Goal: Answer question/provide support

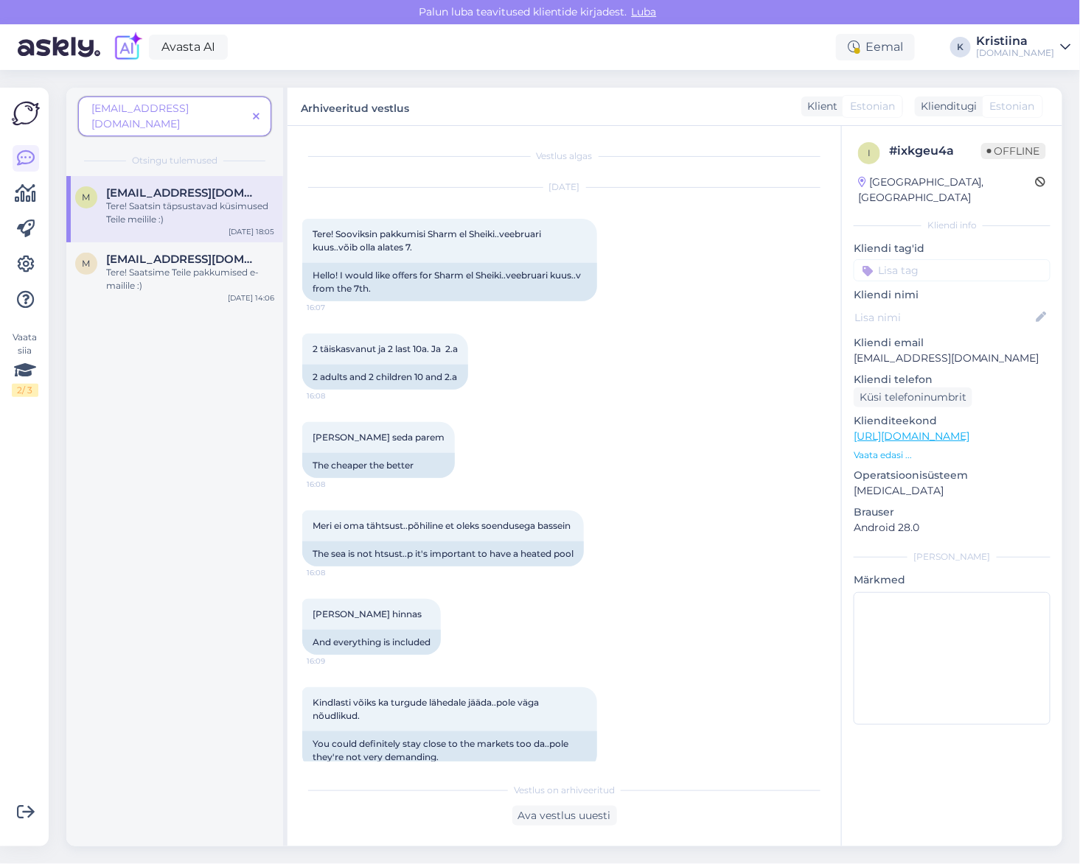
scroll to position [86, 0]
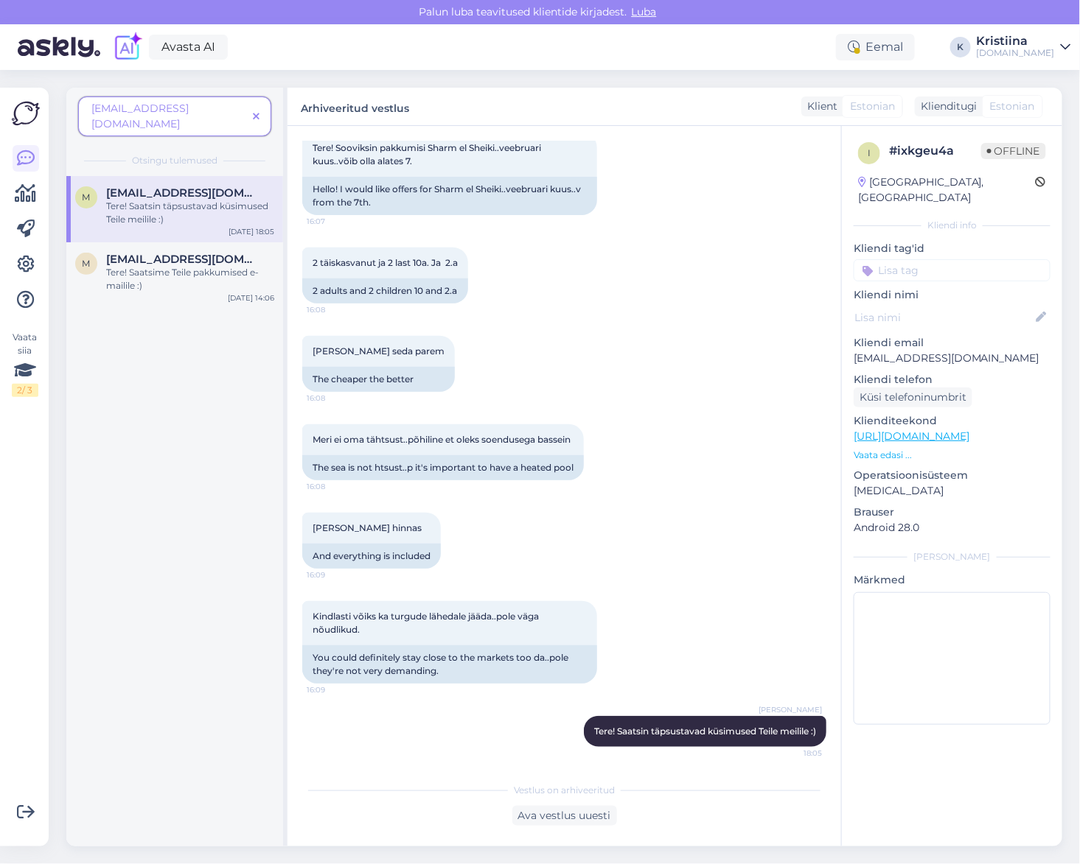
click at [255, 112] on icon at bounding box center [256, 117] width 7 height 10
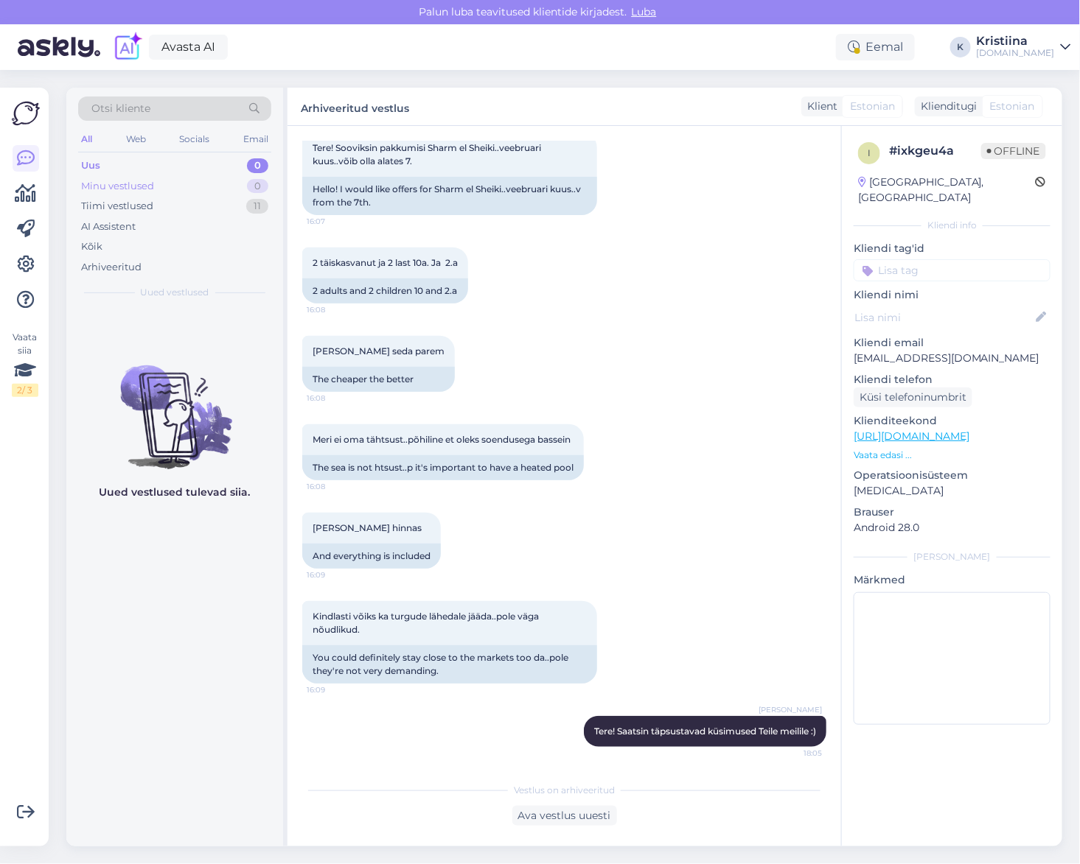
click at [208, 188] on div "Minu vestlused 0" at bounding box center [174, 186] width 193 height 21
click at [208, 215] on div "Tiimi vestlused 11" at bounding box center [174, 206] width 193 height 21
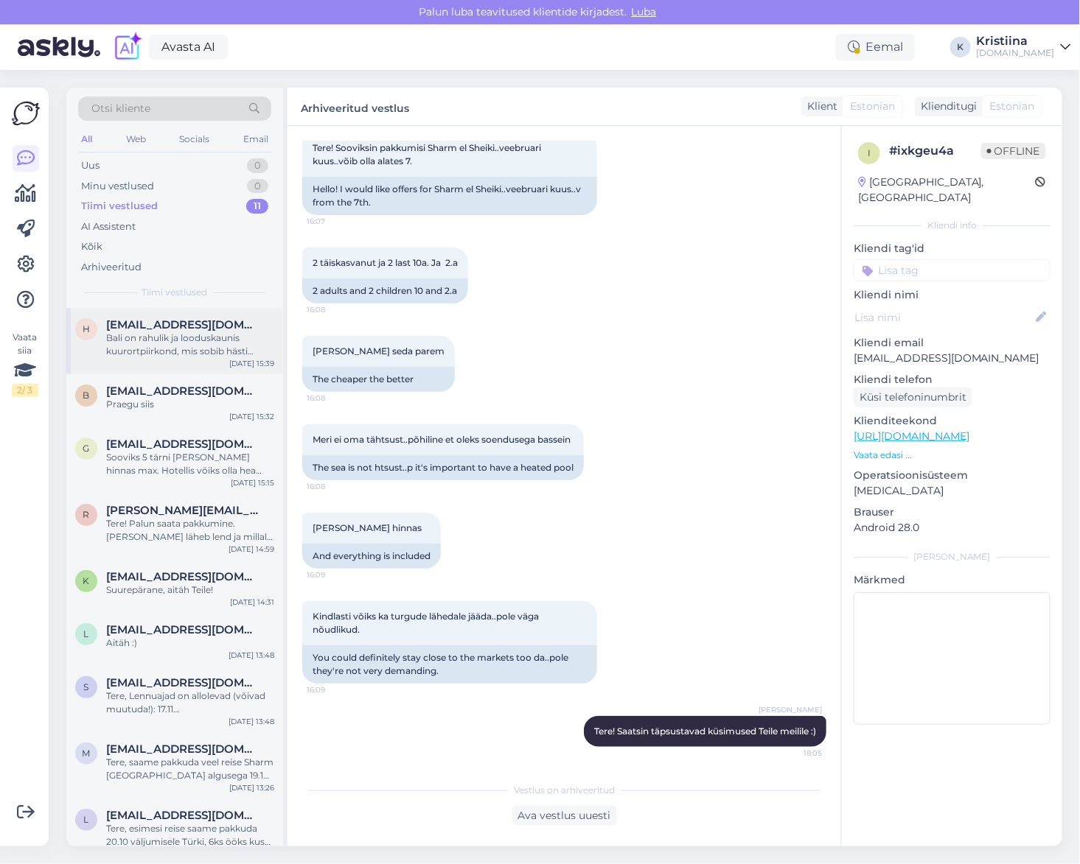
click at [188, 349] on div "Bali on rahulik ja looduskaunis kuurortpiirkond, mis sobib hästi puhkuseks, kui…" at bounding box center [190, 345] width 168 height 27
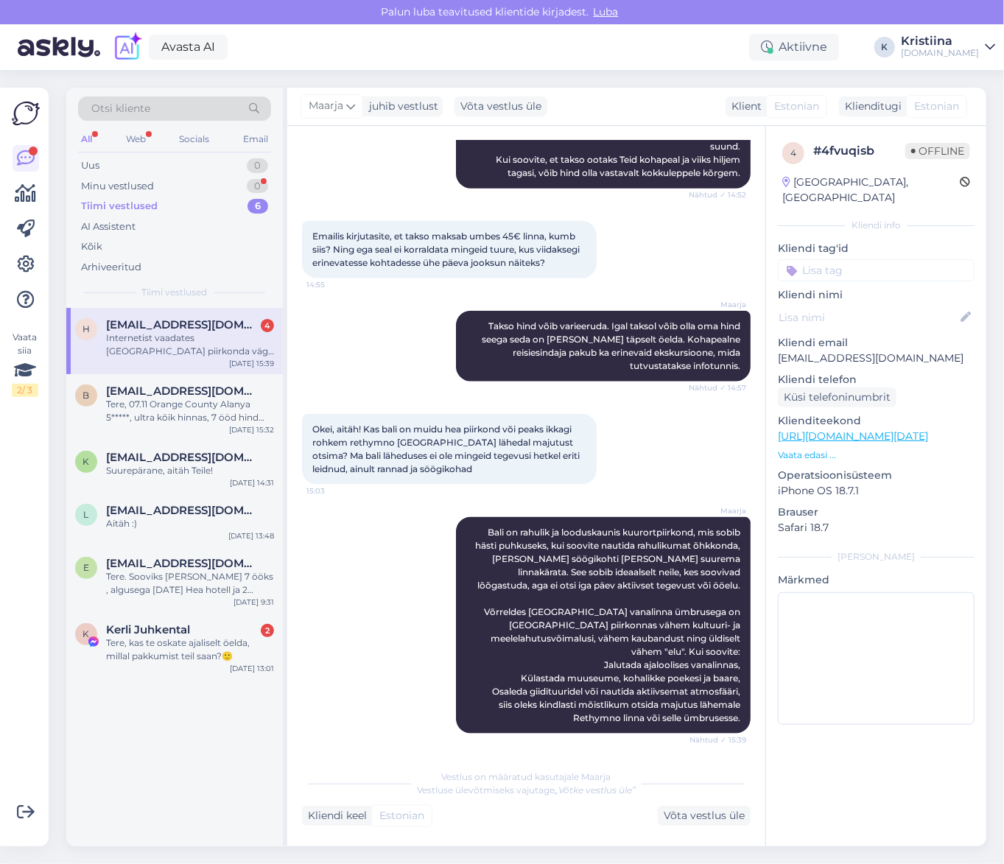
scroll to position [1307, 0]
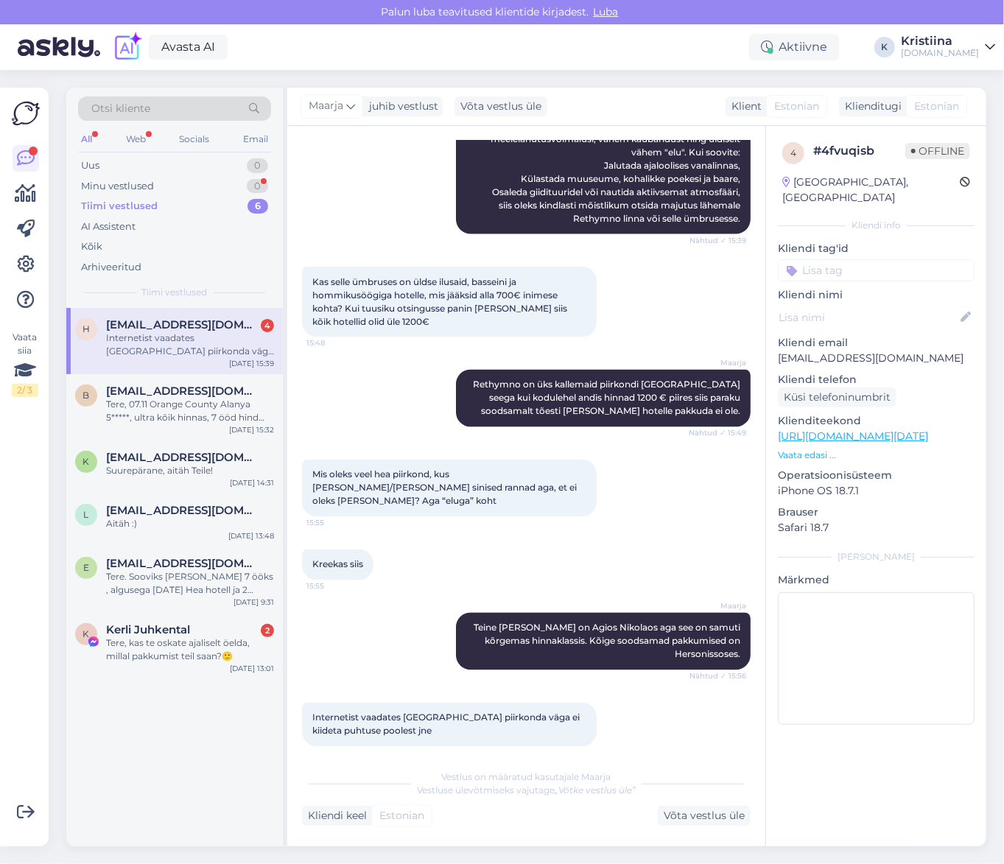
click at [203, 113] on div "Otsi kliente" at bounding box center [174, 109] width 193 height 24
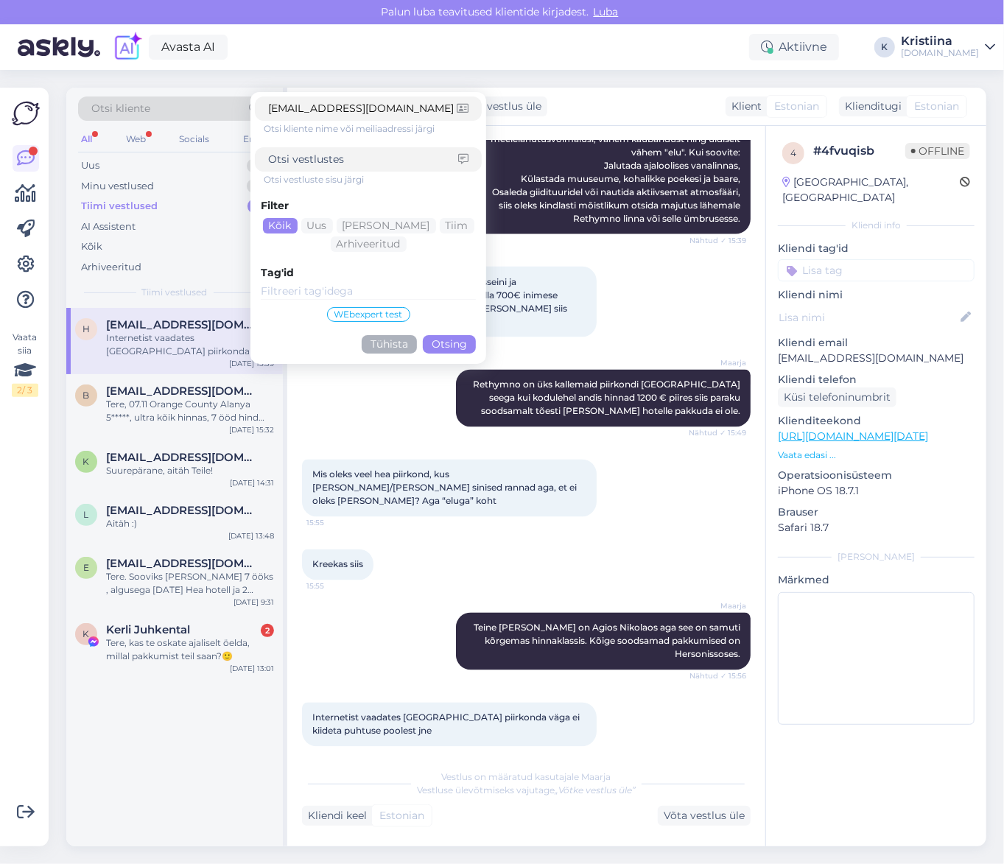
type input "[EMAIL_ADDRESS][DOMAIN_NAME]"
click at [452, 344] on button "Otsing" at bounding box center [449, 344] width 53 height 18
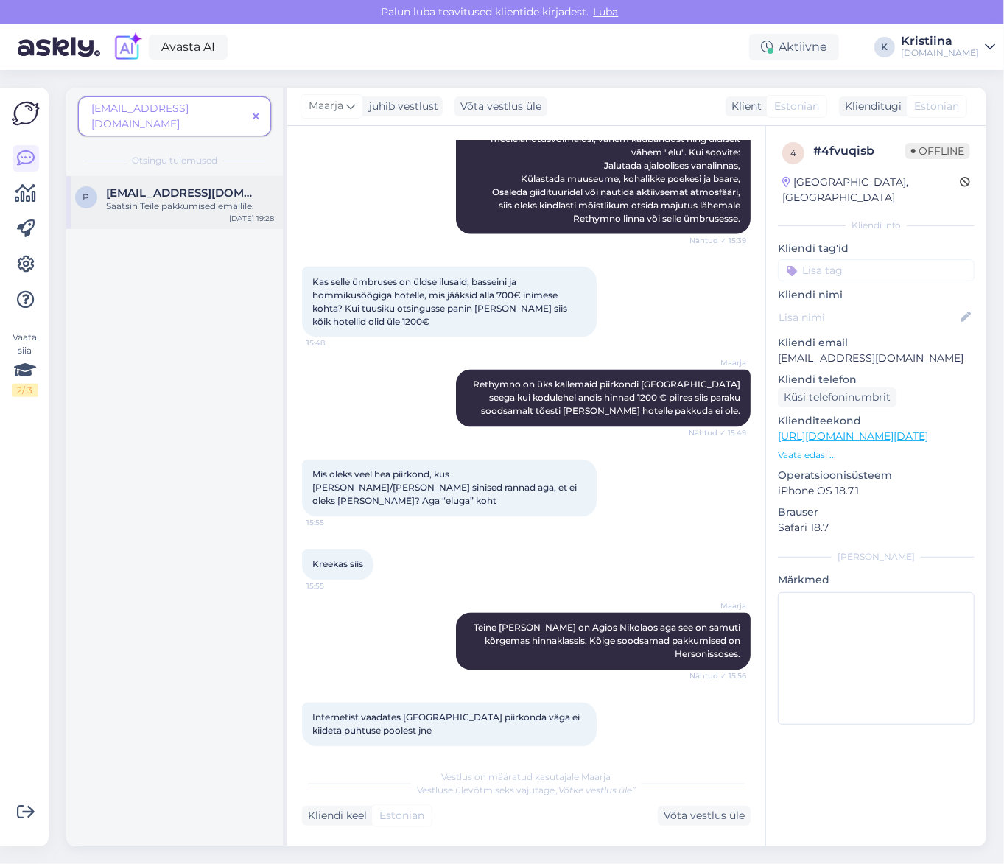
click at [166, 186] on span "[EMAIL_ADDRESS][DOMAIN_NAME]" at bounding box center [182, 192] width 153 height 13
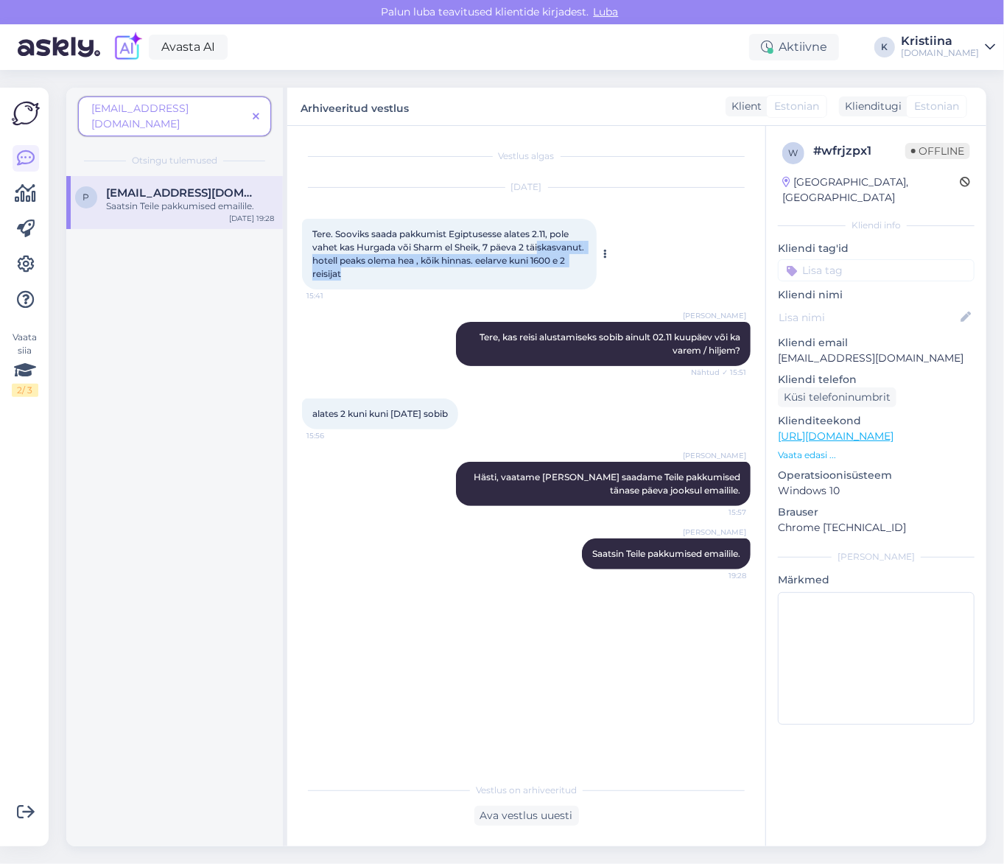
drag, startPoint x: 324, startPoint y: 263, endPoint x: 466, endPoint y: 270, distance: 142.4
click at [464, 270] on div "Tere. Sooviks saada pakkumist Egiptusesse alates 2.11, pole vahet kas Hurgada v…" at bounding box center [449, 254] width 295 height 71
click at [467, 270] on div "Tere. Sooviks saada pakkumist Egiptusesse alates 2.11, pole vahet kas Hurgada v…" at bounding box center [449, 254] width 295 height 71
click at [600, 289] on div at bounding box center [603, 254] width 13 height 71
